Goal: Task Accomplishment & Management: Manage account settings

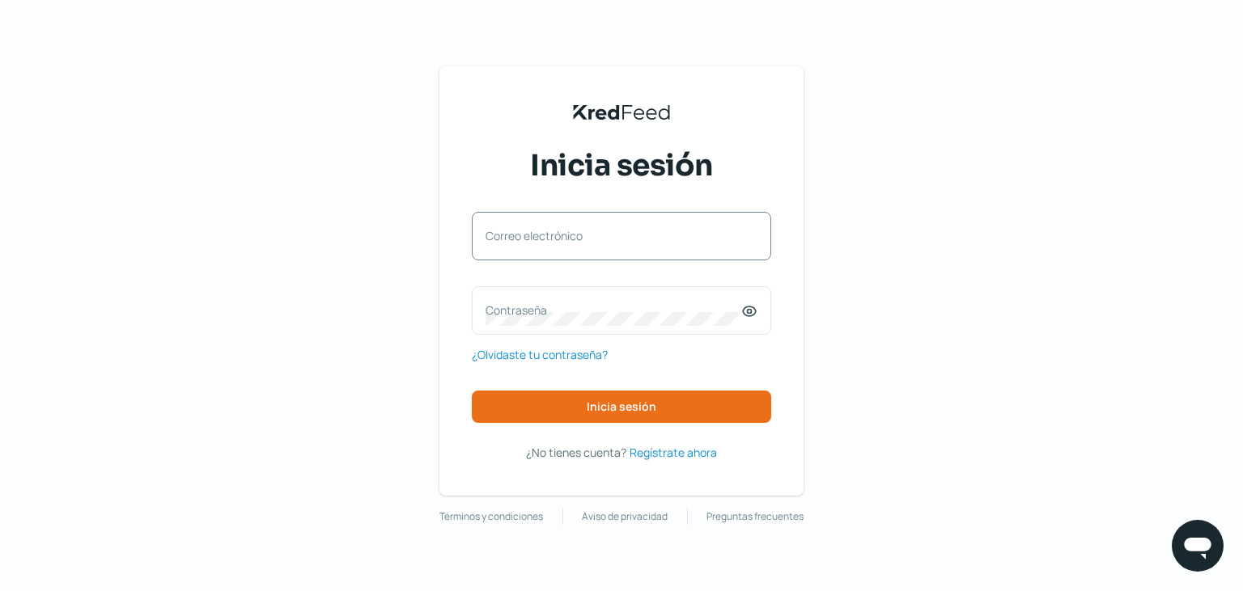
click at [642, 231] on label "Correo electrónico" at bounding box center [613, 235] width 256 height 15
click at [642, 237] on input "Correo electrónico" at bounding box center [621, 244] width 272 height 15
click at [604, 231] on label "Correo electrónico" at bounding box center [613, 235] width 256 height 15
click at [604, 237] on input "Correo electrónico" at bounding box center [621, 244] width 272 height 15
type input "[EMAIL_ADDRESS][DOMAIN_NAME]"
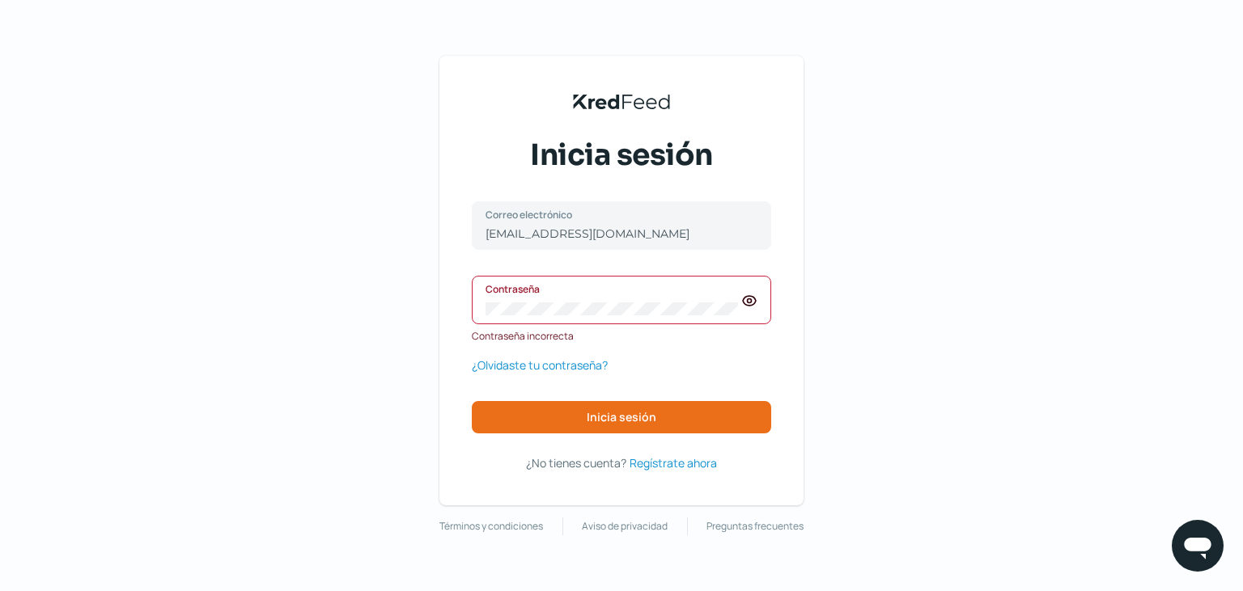
click at [746, 304] on icon at bounding box center [749, 301] width 16 height 16
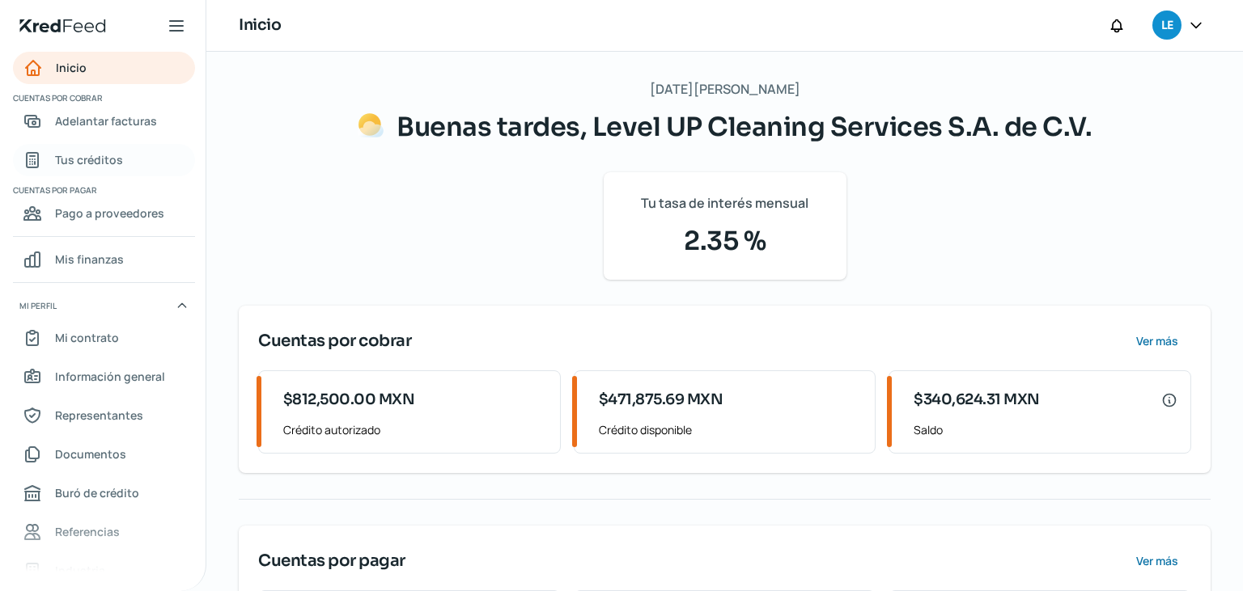
click at [72, 166] on span "Tus créditos" at bounding box center [89, 160] width 68 height 20
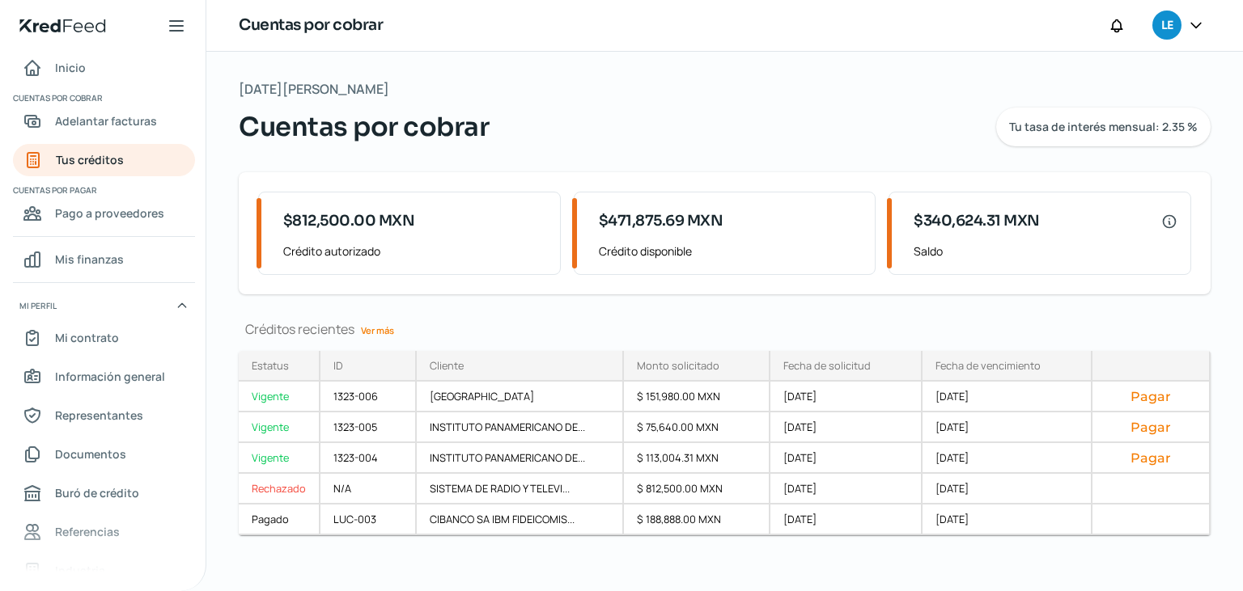
click at [1195, 25] on icon at bounding box center [1196, 25] width 16 height 16
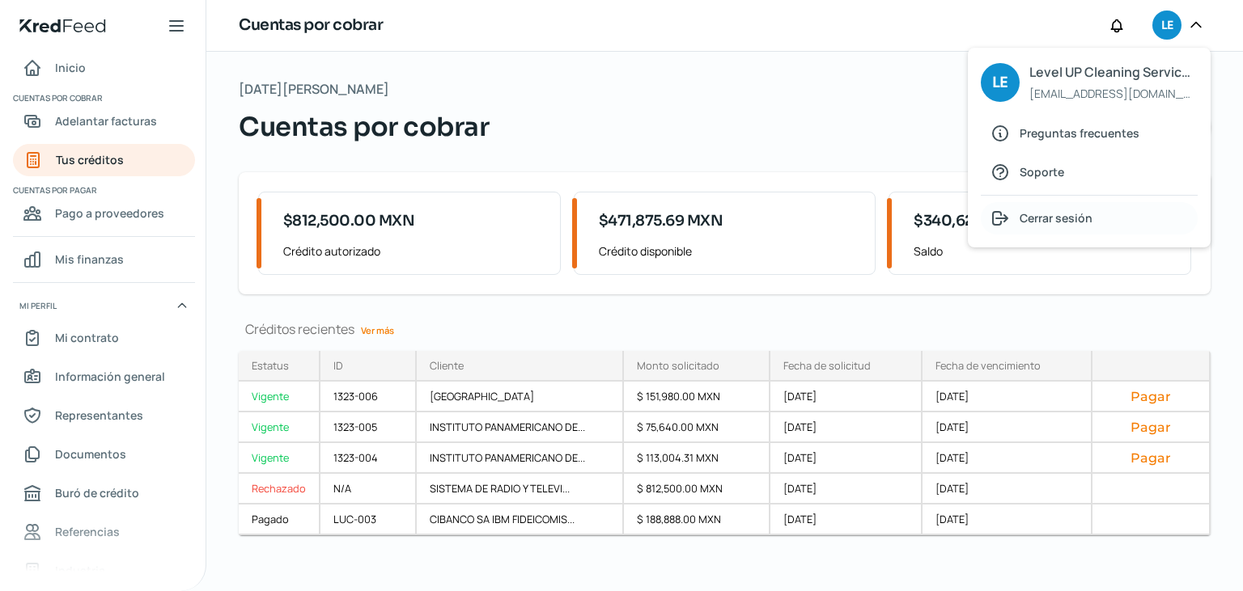
click at [1099, 214] on div "Cerrar sesión" at bounding box center [1089, 218] width 217 height 32
